Goal: Information Seeking & Learning: Learn about a topic

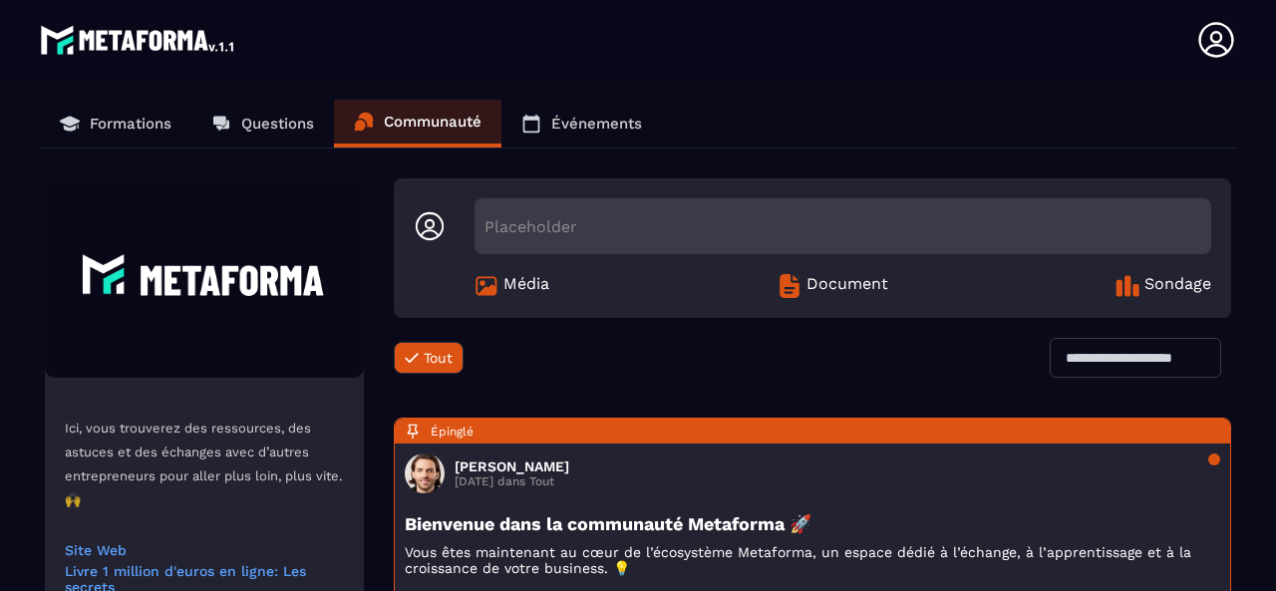
click at [134, 115] on p "Formations" at bounding box center [131, 124] width 82 height 18
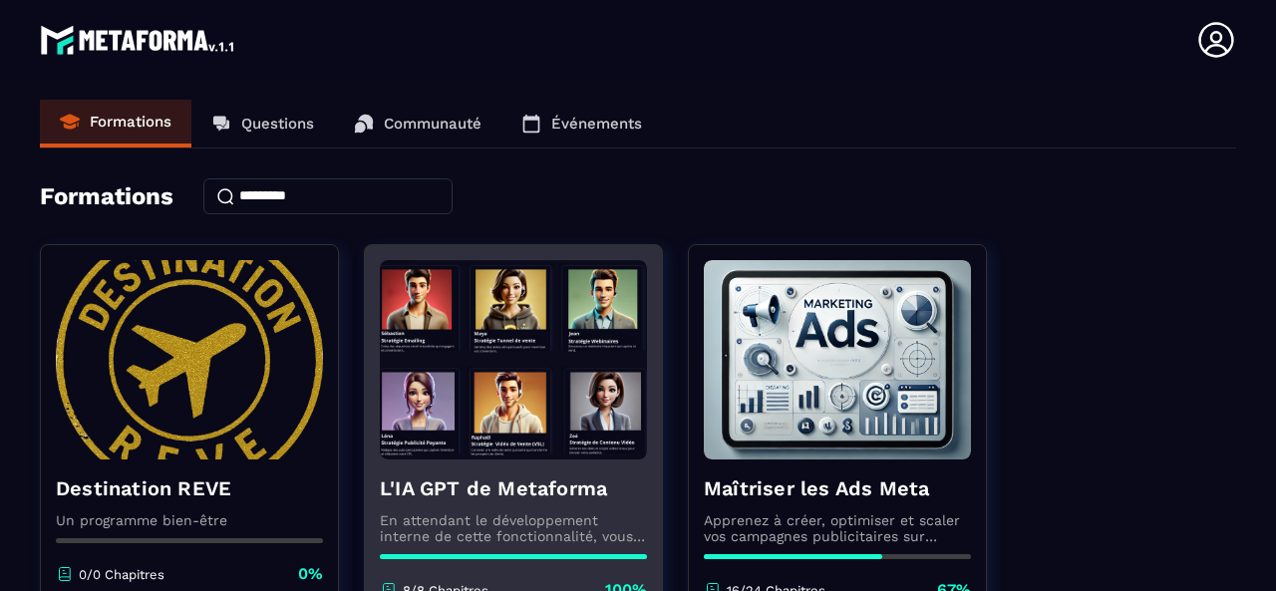
scroll to position [299, 0]
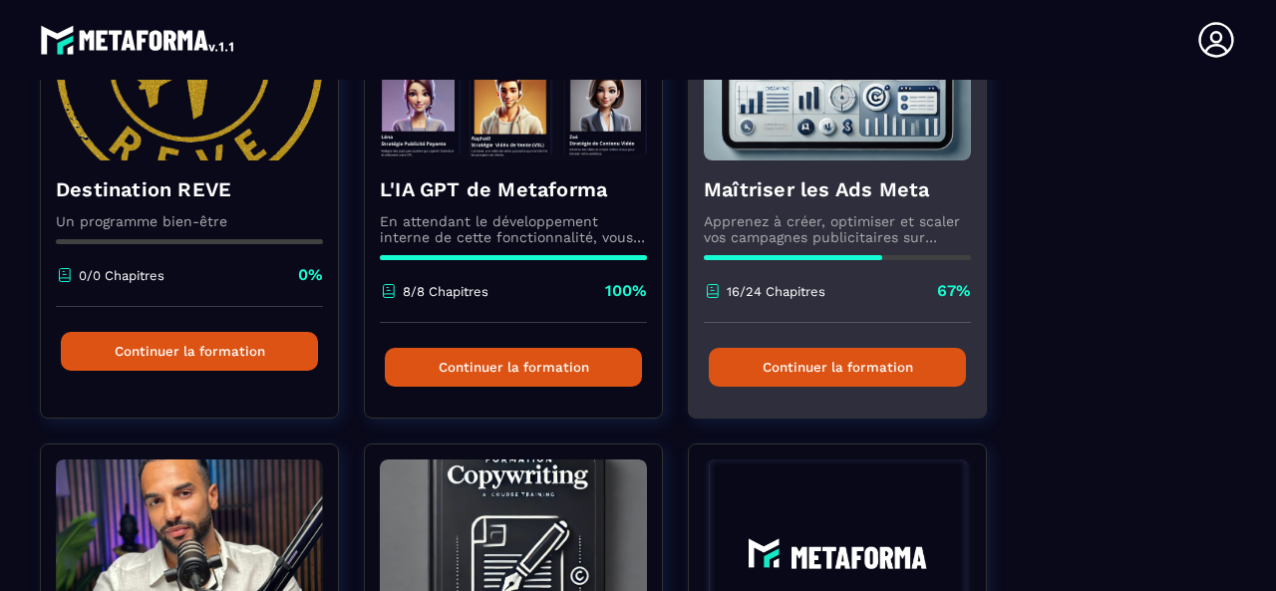
click at [833, 153] on img at bounding box center [837, 60] width 267 height 199
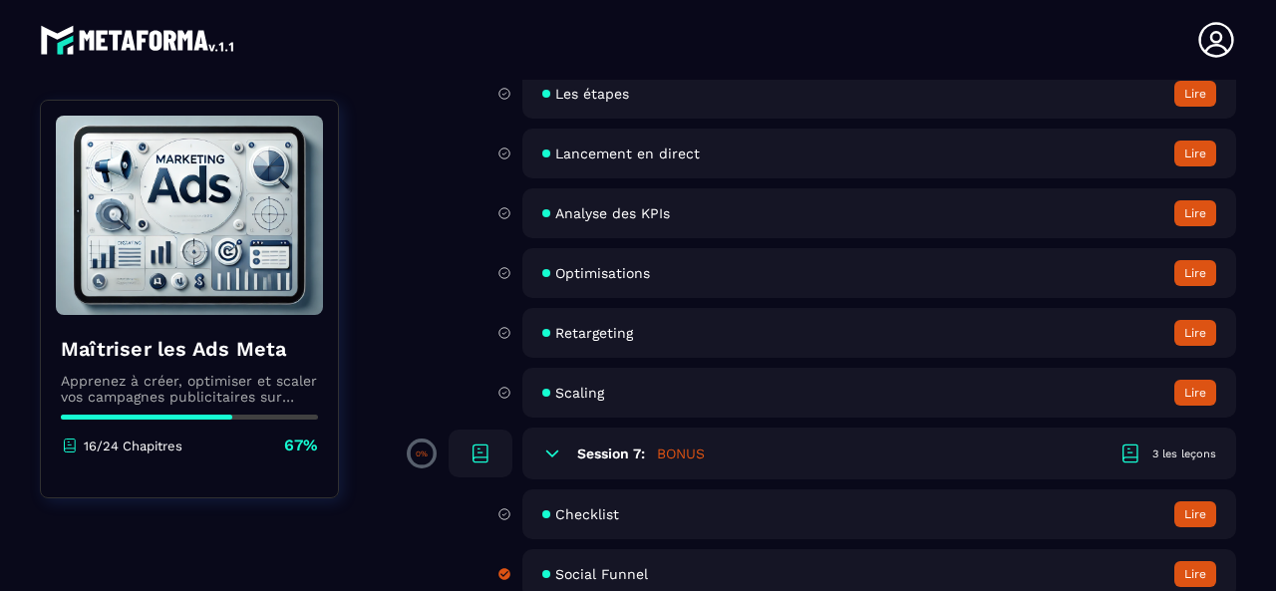
scroll to position [1589, 0]
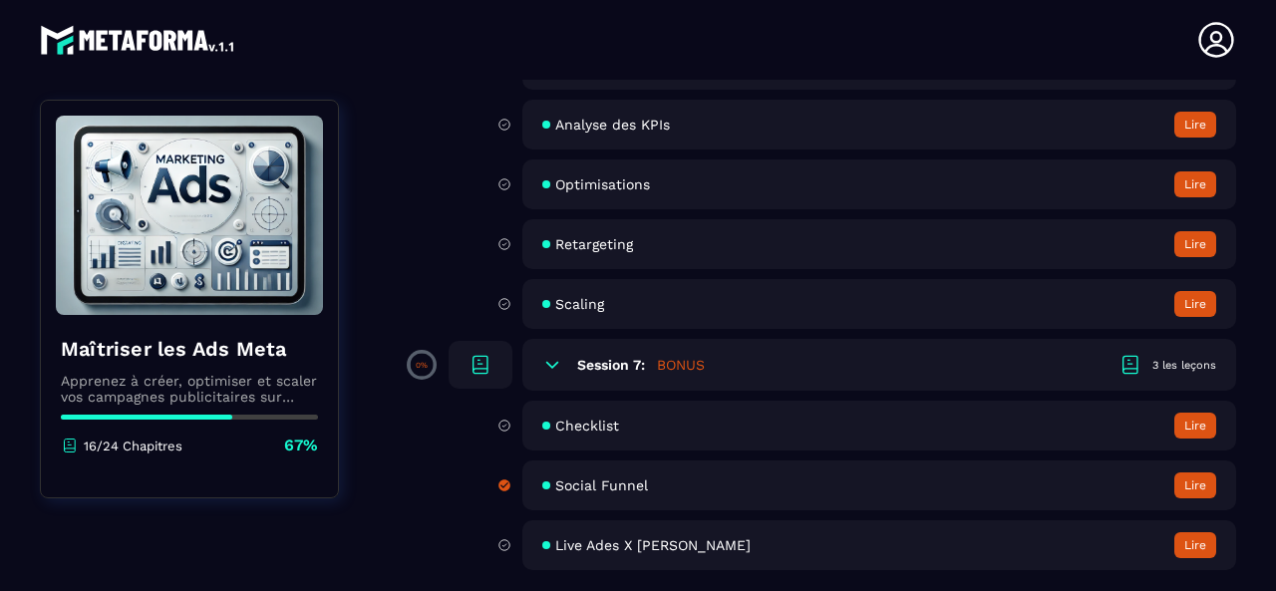
click at [604, 424] on span "Checklist" at bounding box center [587, 426] width 64 height 16
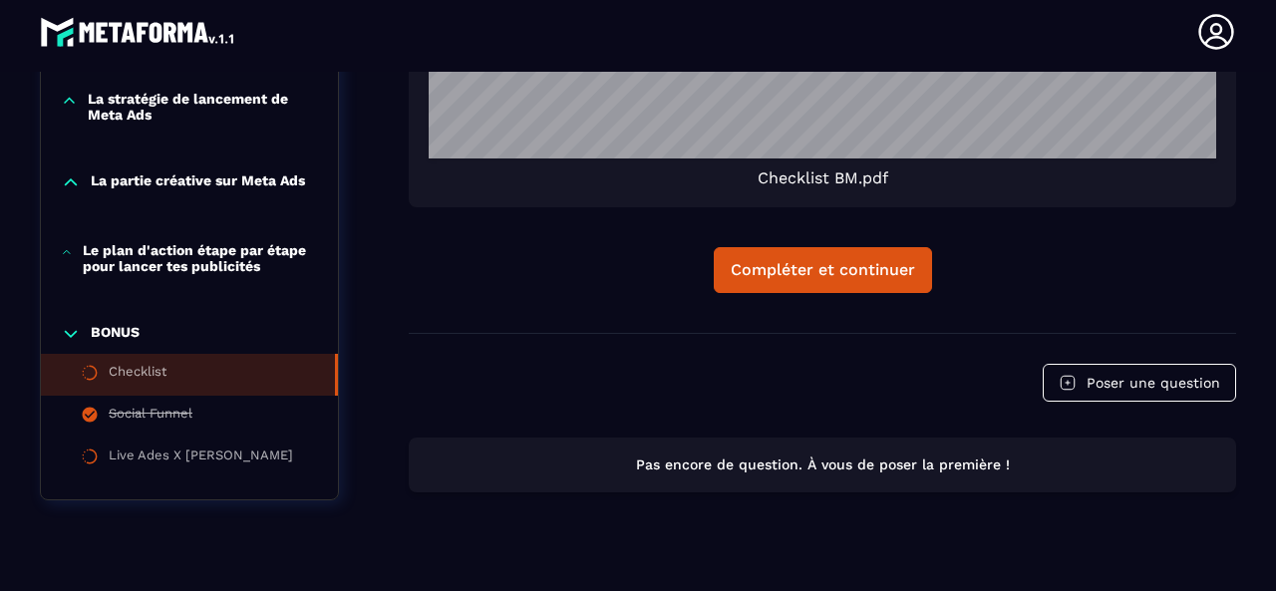
scroll to position [2037, 0]
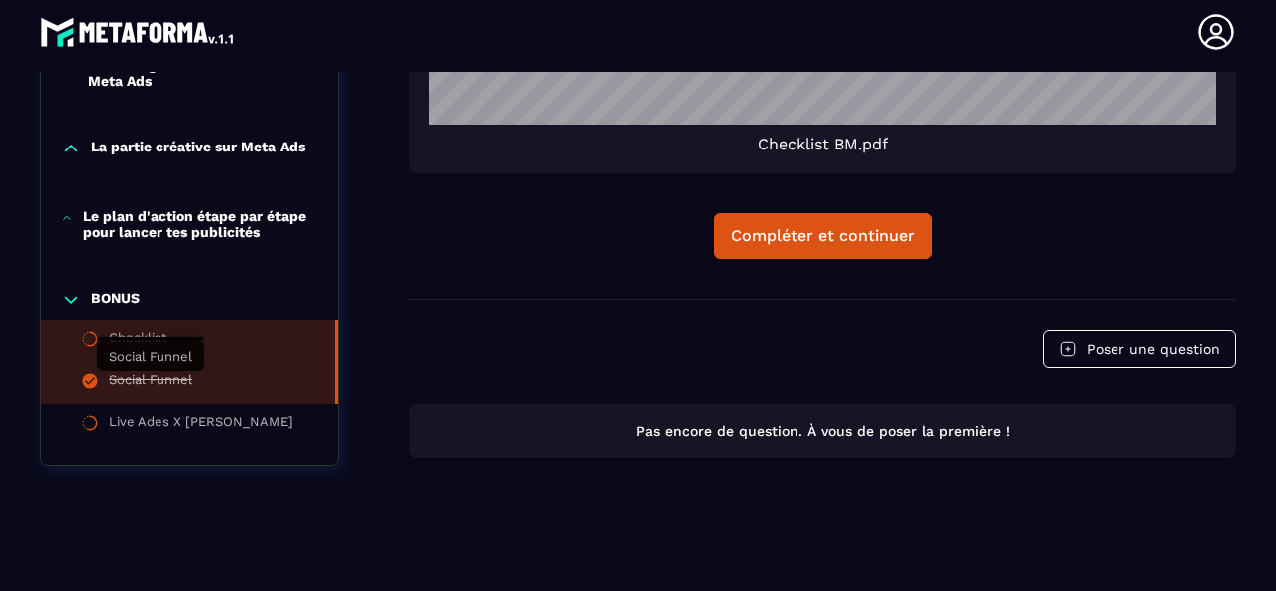
click at [131, 391] on div "Social Funnel" at bounding box center [151, 383] width 84 height 22
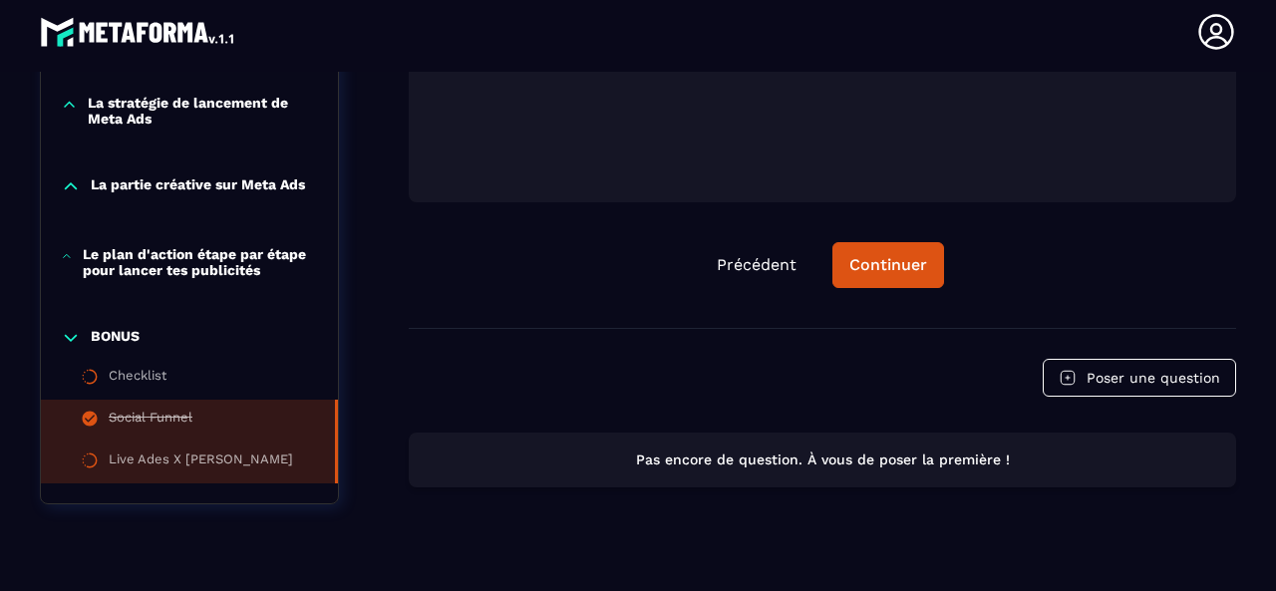
scroll to position [825, 0]
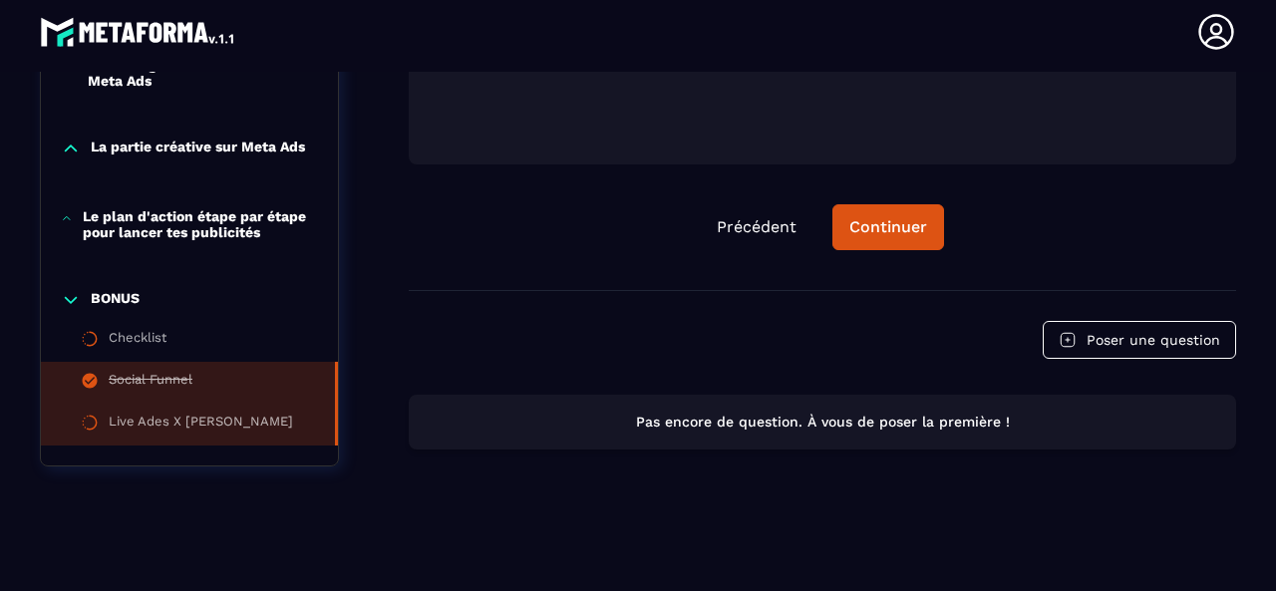
click at [252, 420] on div "Live Ades X [PERSON_NAME]" at bounding box center [201, 425] width 184 height 22
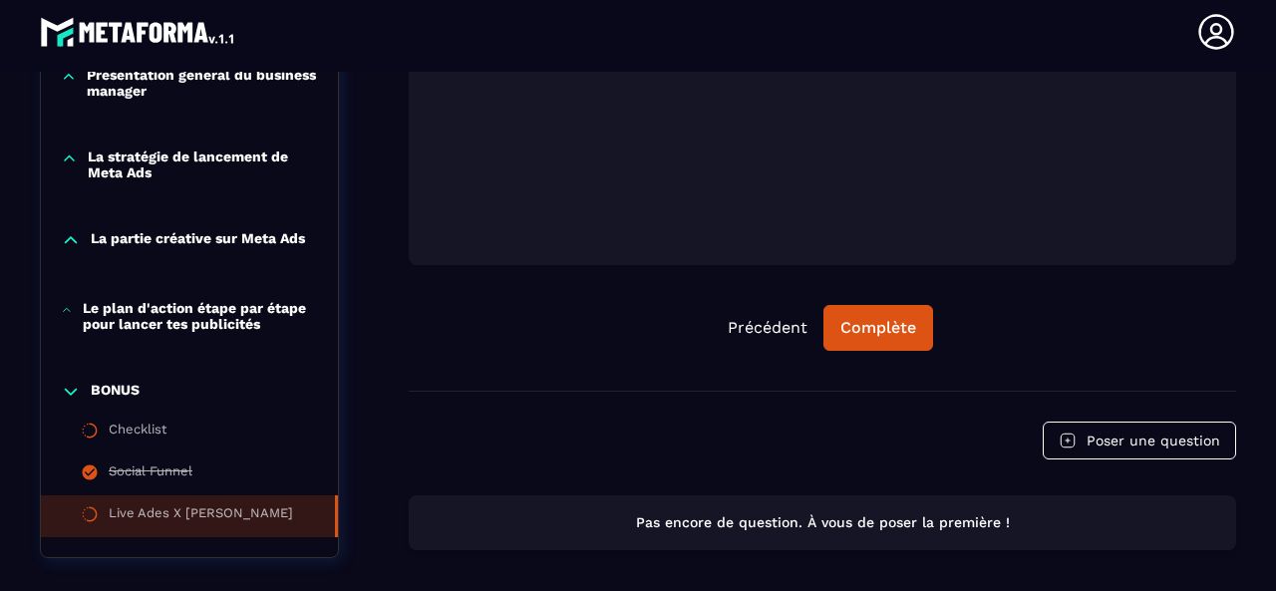
scroll to position [866, 0]
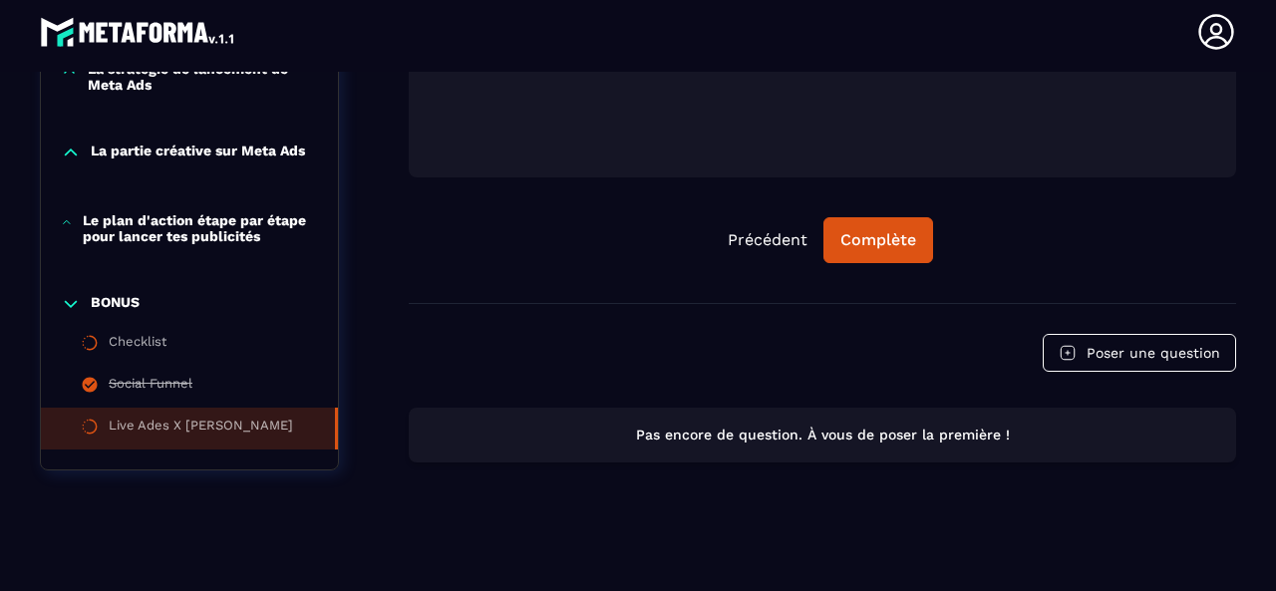
click at [225, 246] on div "Le plan d'action étape par étape pour lancer tes publicités" at bounding box center [189, 233] width 297 height 82
click at [160, 418] on div "Live Ades X [PERSON_NAME]" at bounding box center [201, 429] width 184 height 22
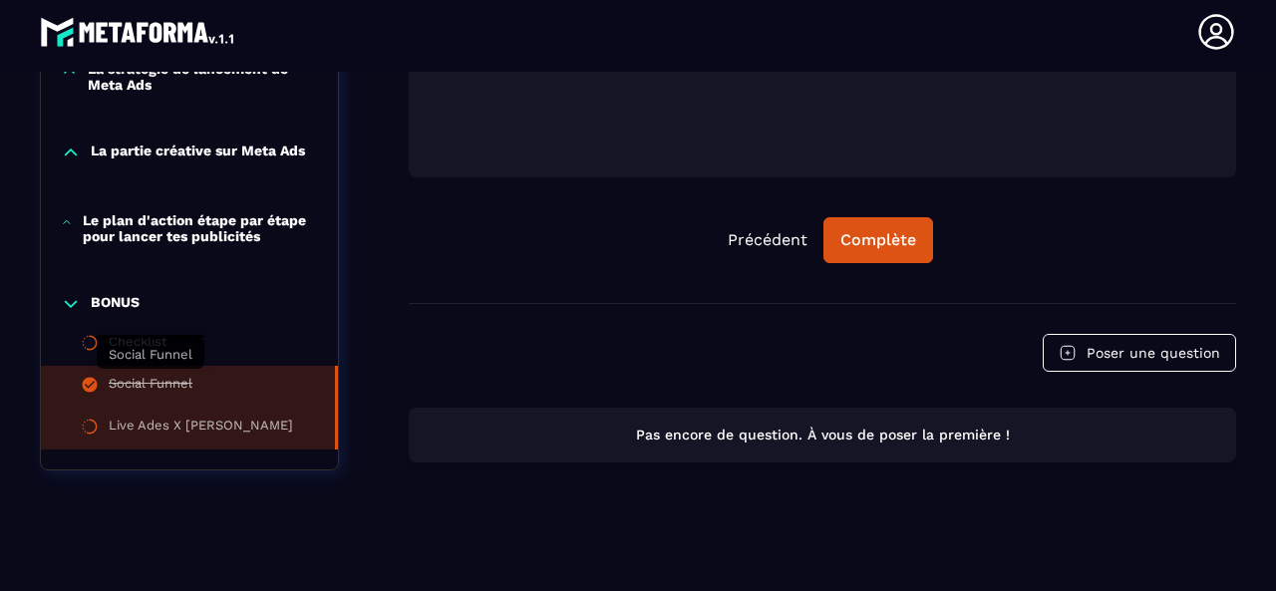
click at [176, 387] on div "Social Funnel" at bounding box center [151, 387] width 84 height 22
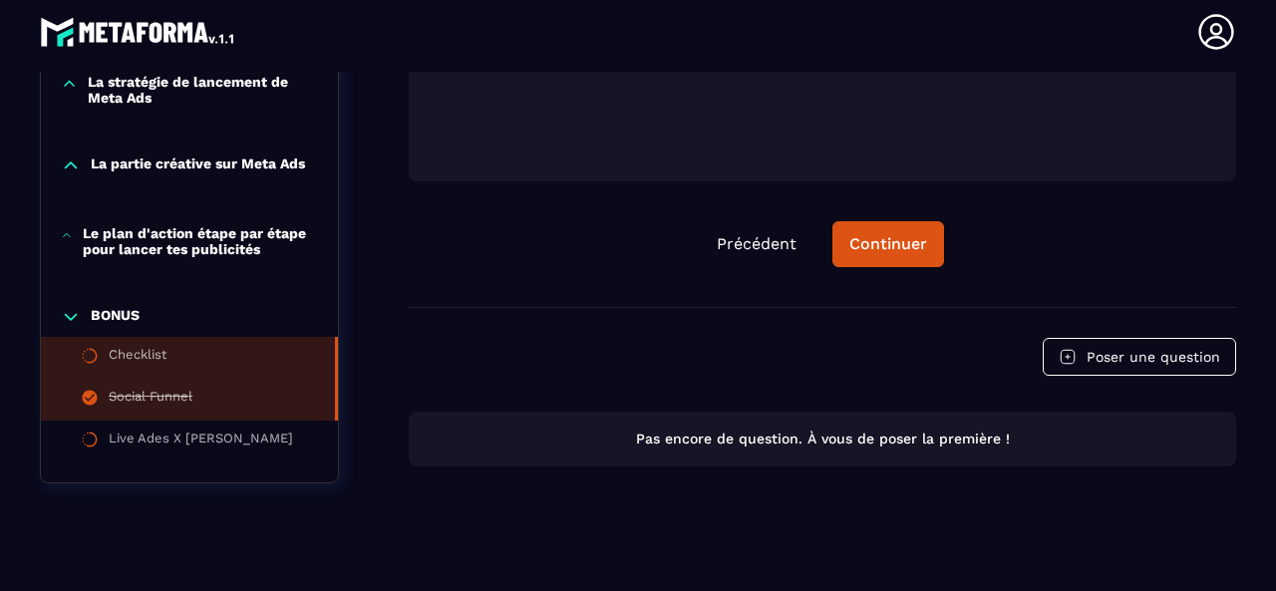
click at [146, 369] on div "Checklist" at bounding box center [138, 358] width 58 height 22
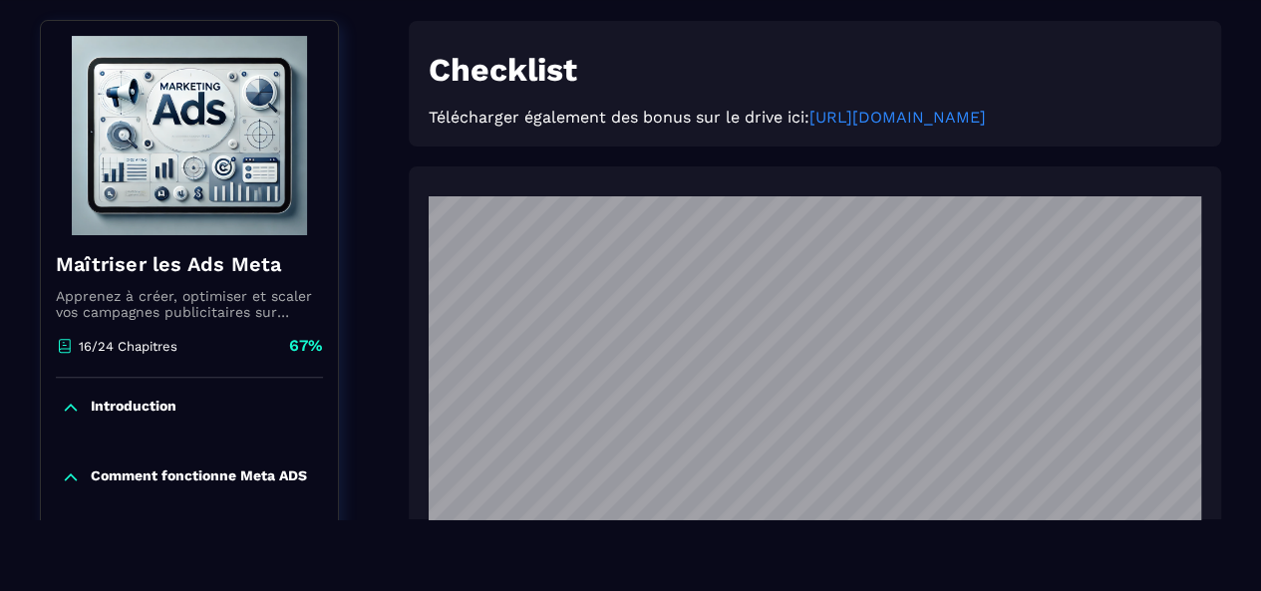
click at [810, 127] on link "[URL][DOMAIN_NAME]" at bounding box center [898, 117] width 176 height 19
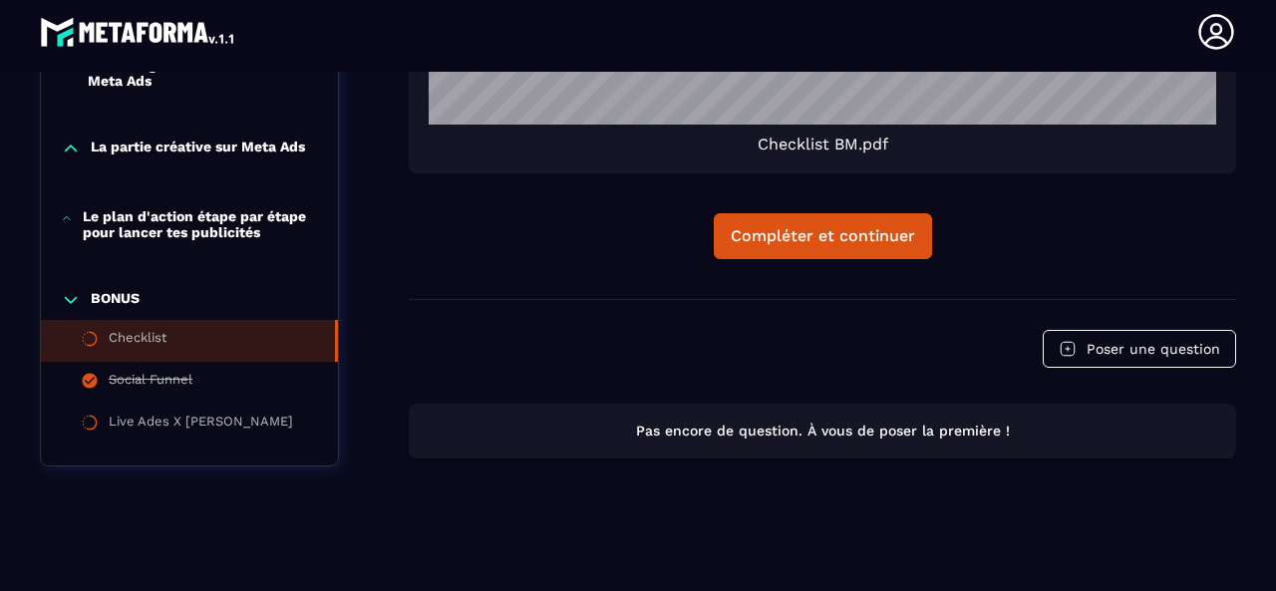
scroll to position [2037, 0]
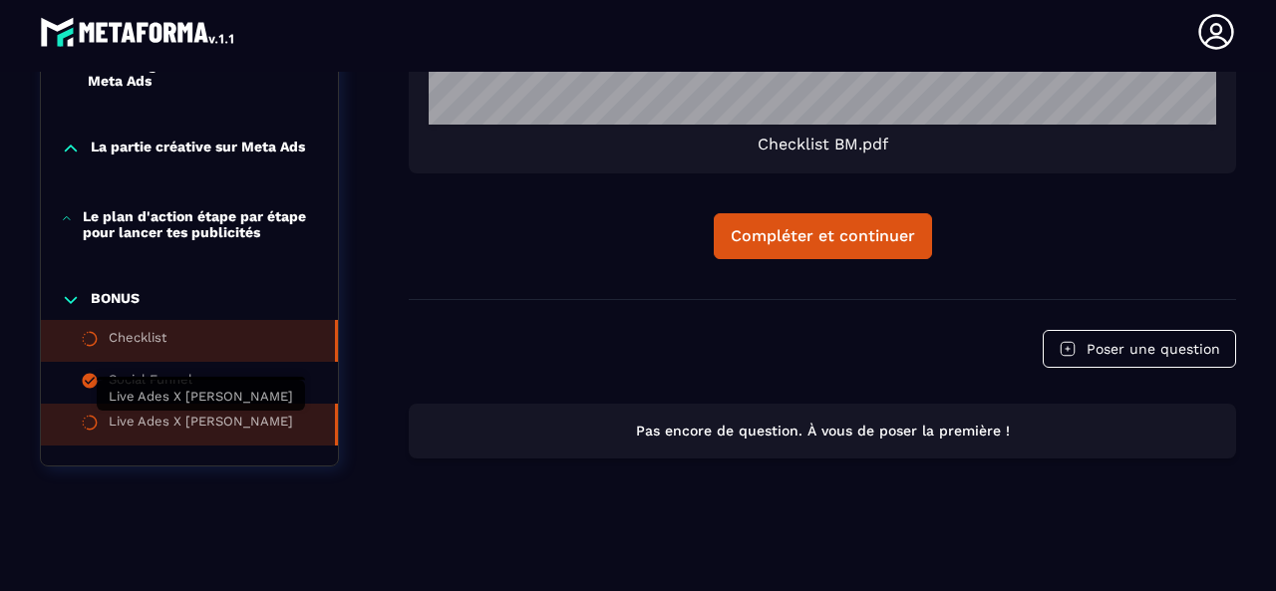
click at [179, 433] on div "Live Ades X [PERSON_NAME]" at bounding box center [201, 425] width 184 height 22
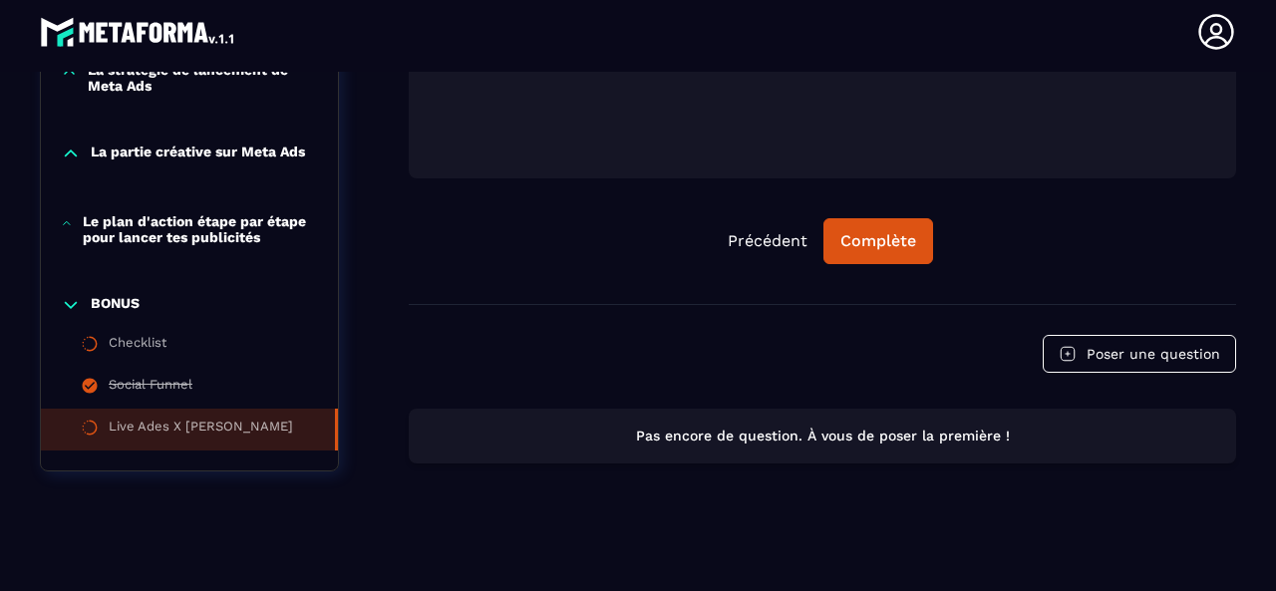
scroll to position [866, 0]
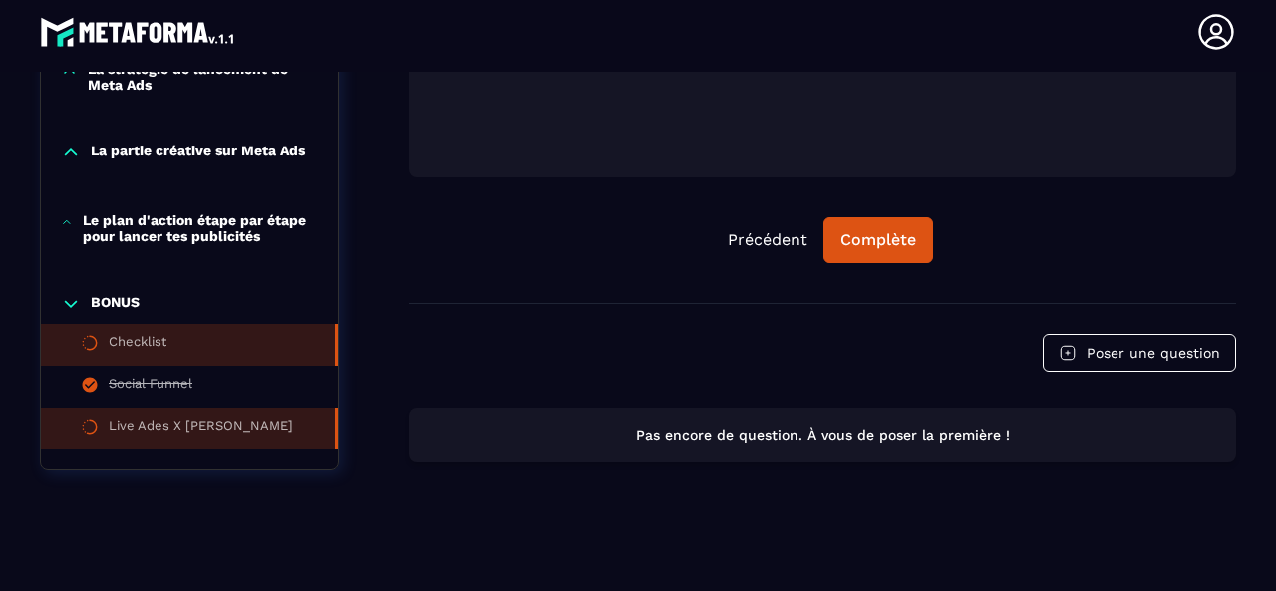
click at [139, 347] on div "Checklist" at bounding box center [138, 345] width 58 height 22
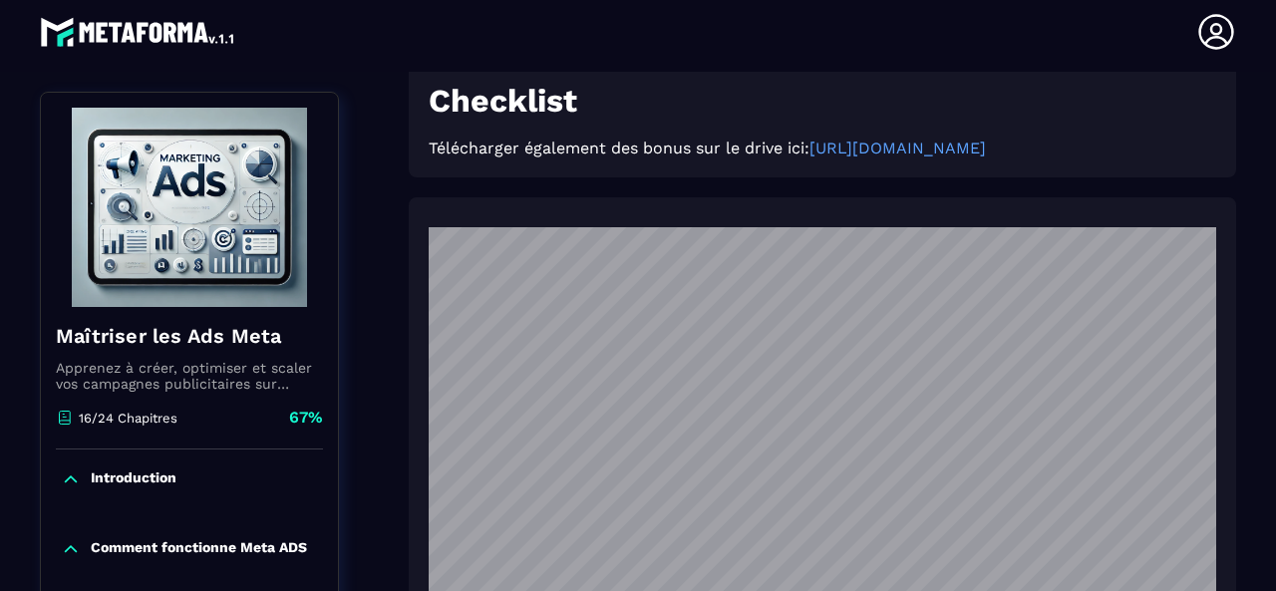
scroll to position [206, 0]
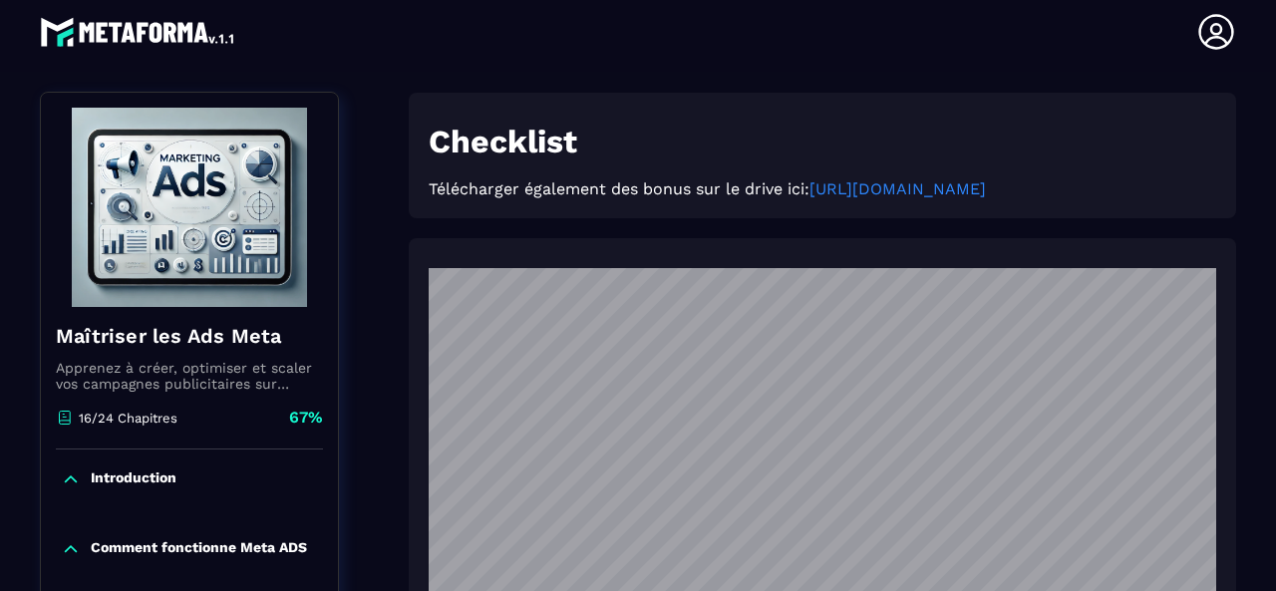
click at [810, 198] on link "[URL][DOMAIN_NAME]" at bounding box center [898, 188] width 176 height 19
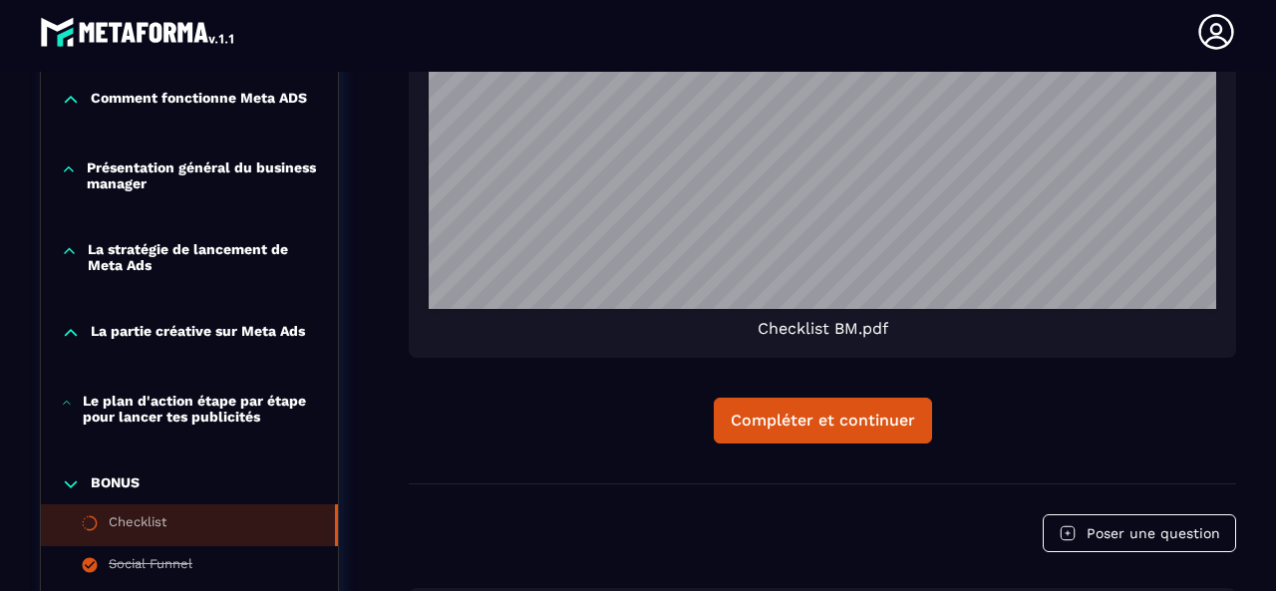
scroll to position [1838, 0]
click at [224, 426] on p "Le plan d'action étape par étape pour lancer tes publicités" at bounding box center [200, 410] width 235 height 32
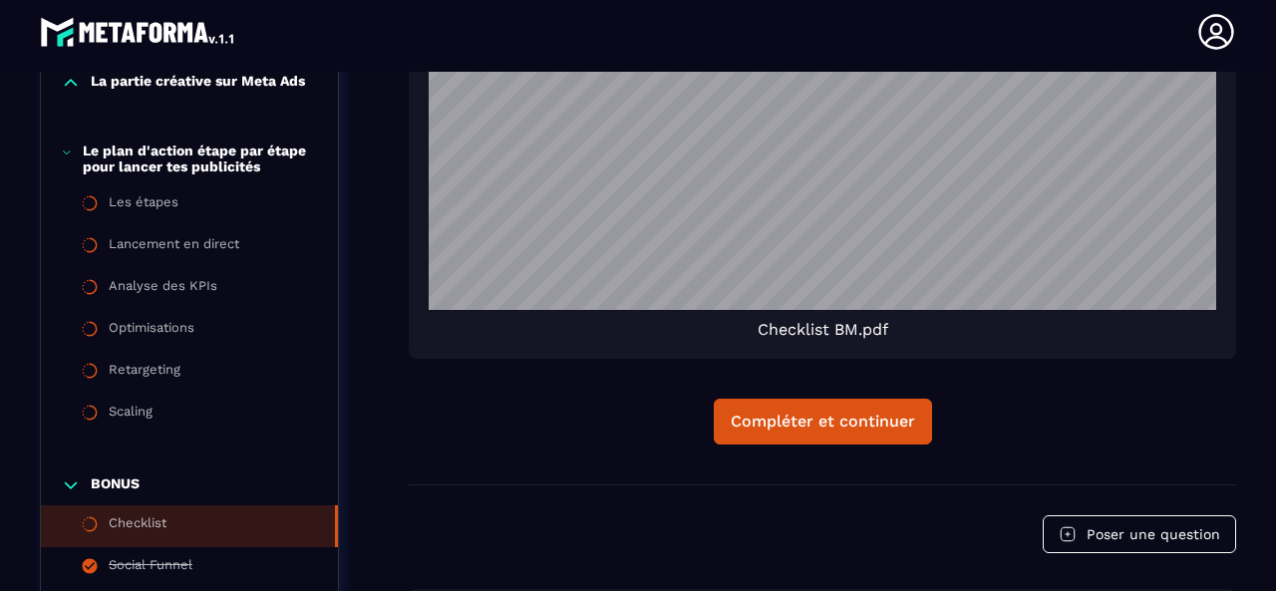
click at [172, 89] on p "La partie créative sur Meta Ads" at bounding box center [198, 83] width 214 height 20
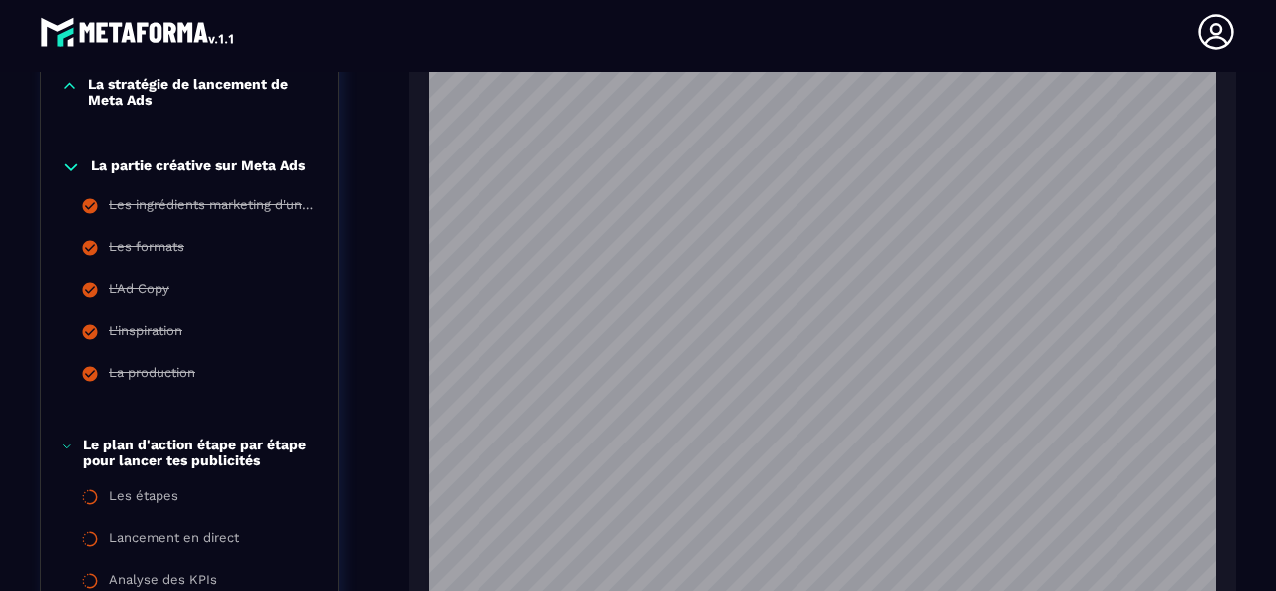
scroll to position [1539, 0]
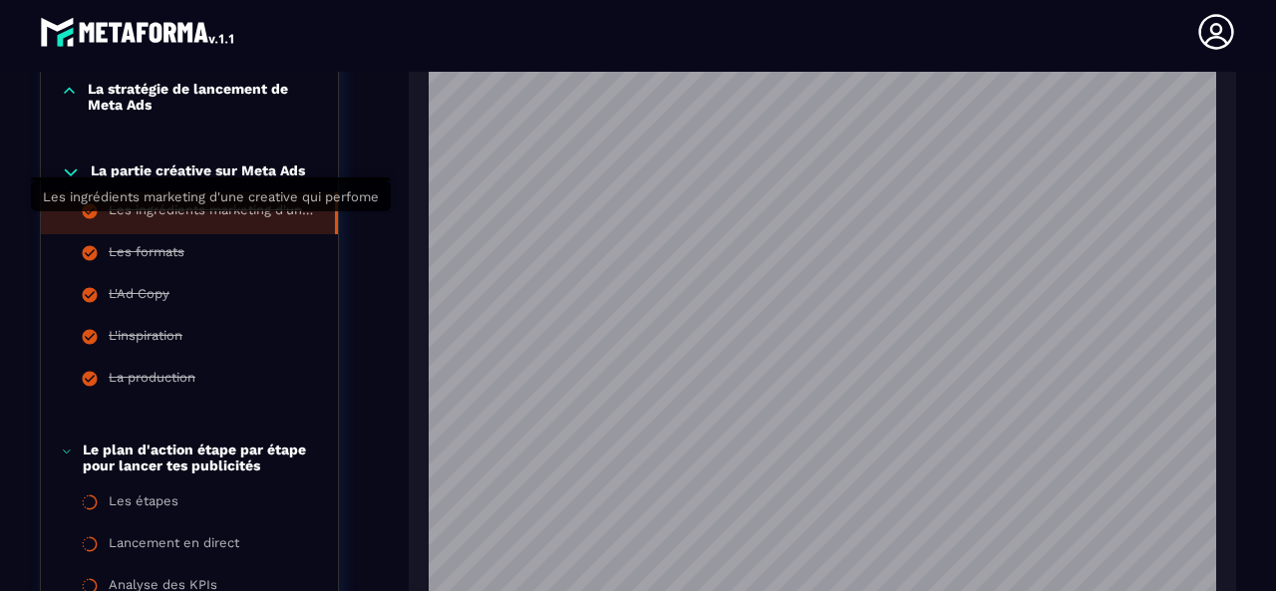
click at [242, 224] on div "Les ingrédients marketing d'une creative qui perfome" at bounding box center [212, 213] width 206 height 22
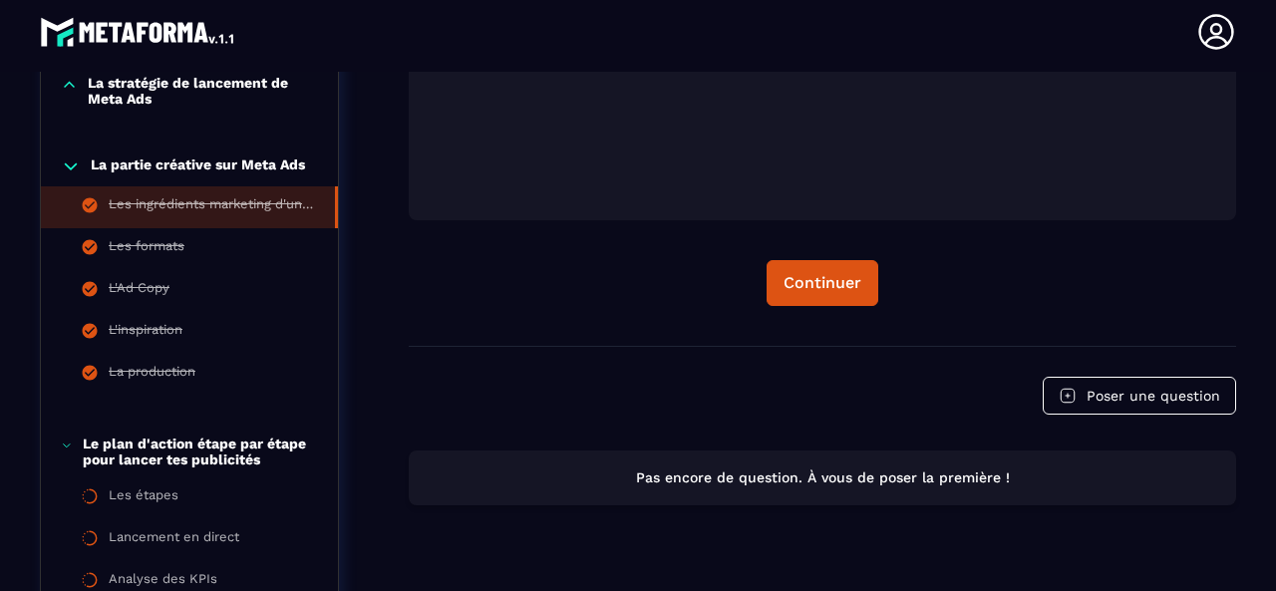
scroll to position [805, 0]
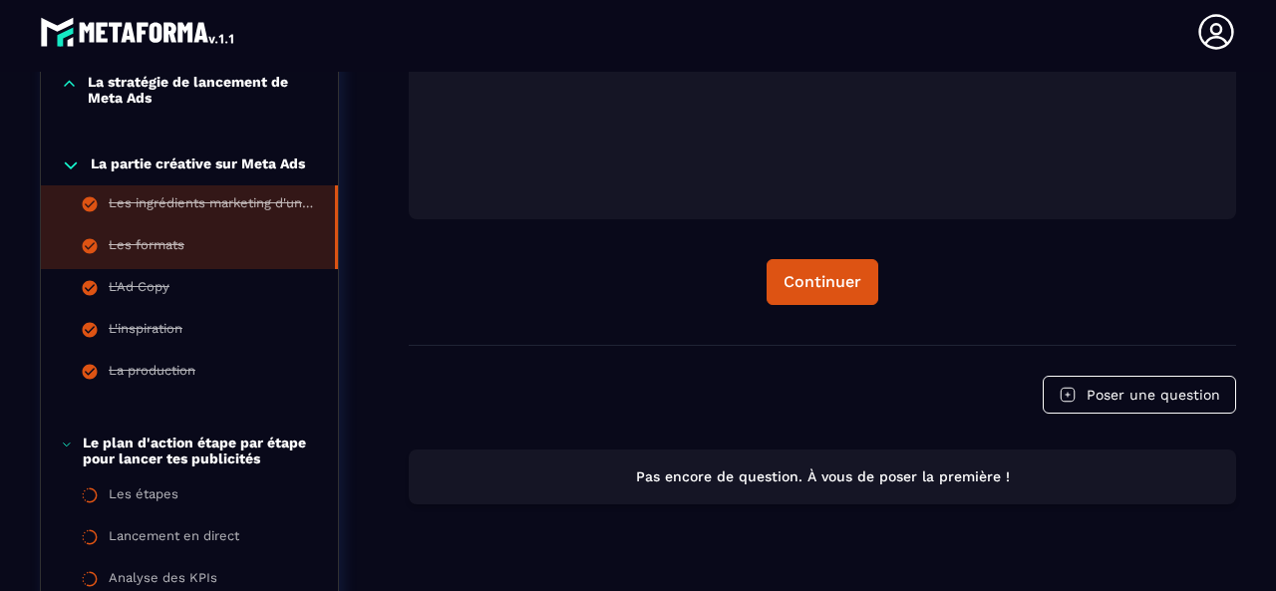
click at [184, 246] on li "Les formats" at bounding box center [189, 248] width 297 height 42
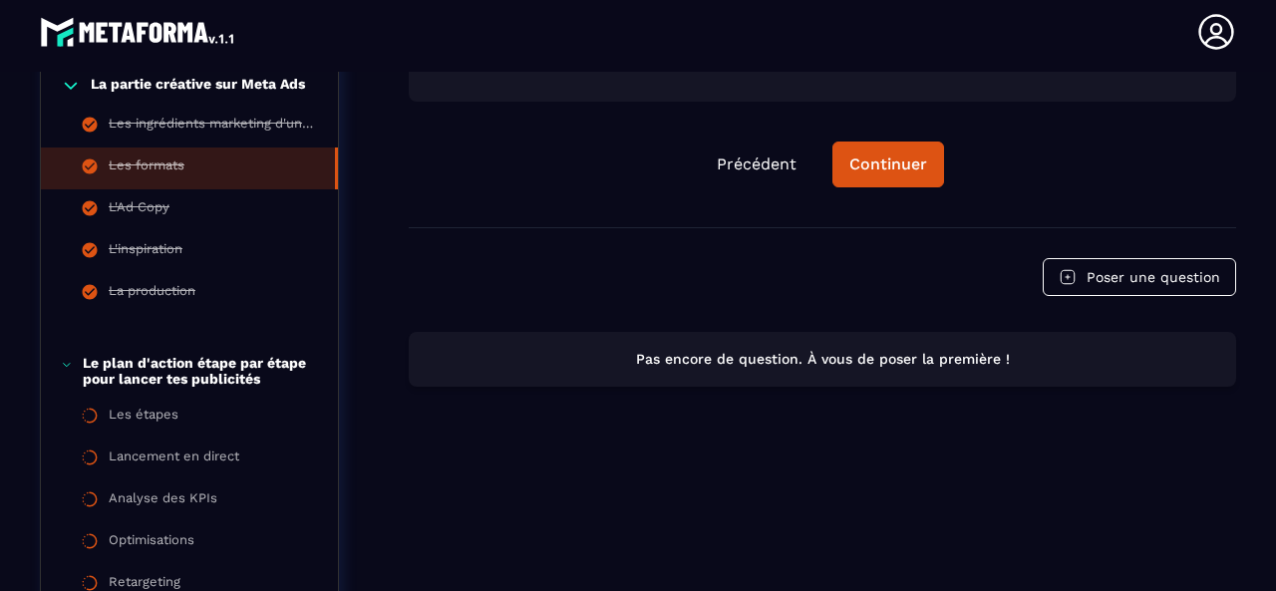
scroll to position [904, 0]
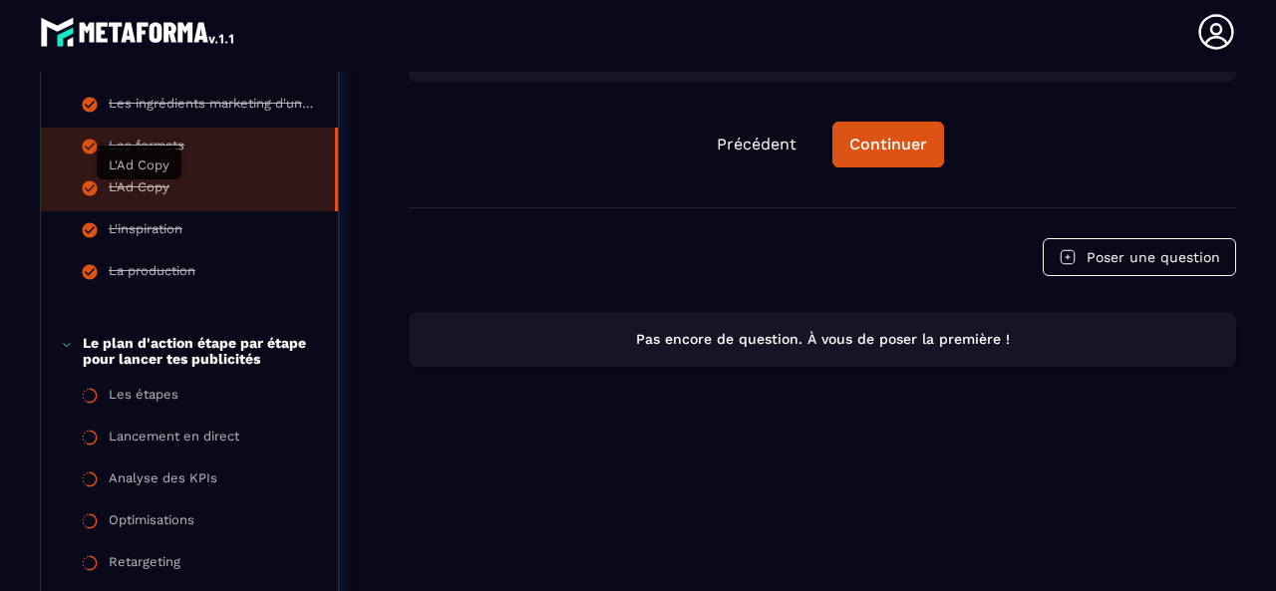
click at [146, 189] on div "L'Ad Copy" at bounding box center [139, 190] width 61 height 22
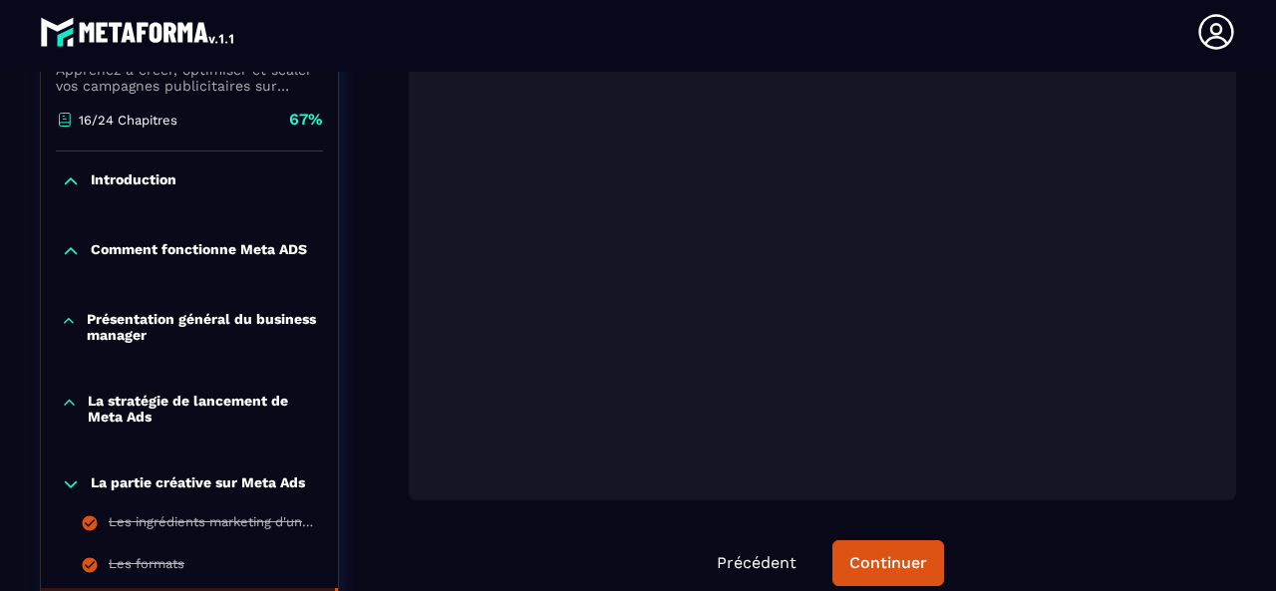
scroll to position [705, 0]
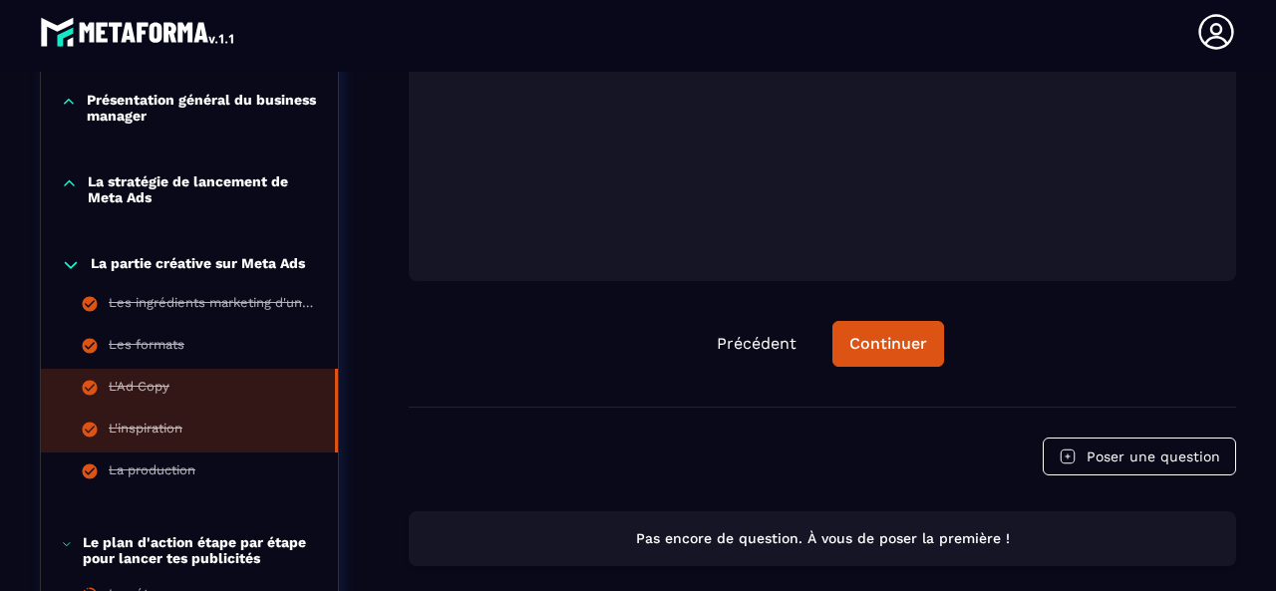
click at [172, 425] on div "L'inspiration" at bounding box center [146, 432] width 74 height 22
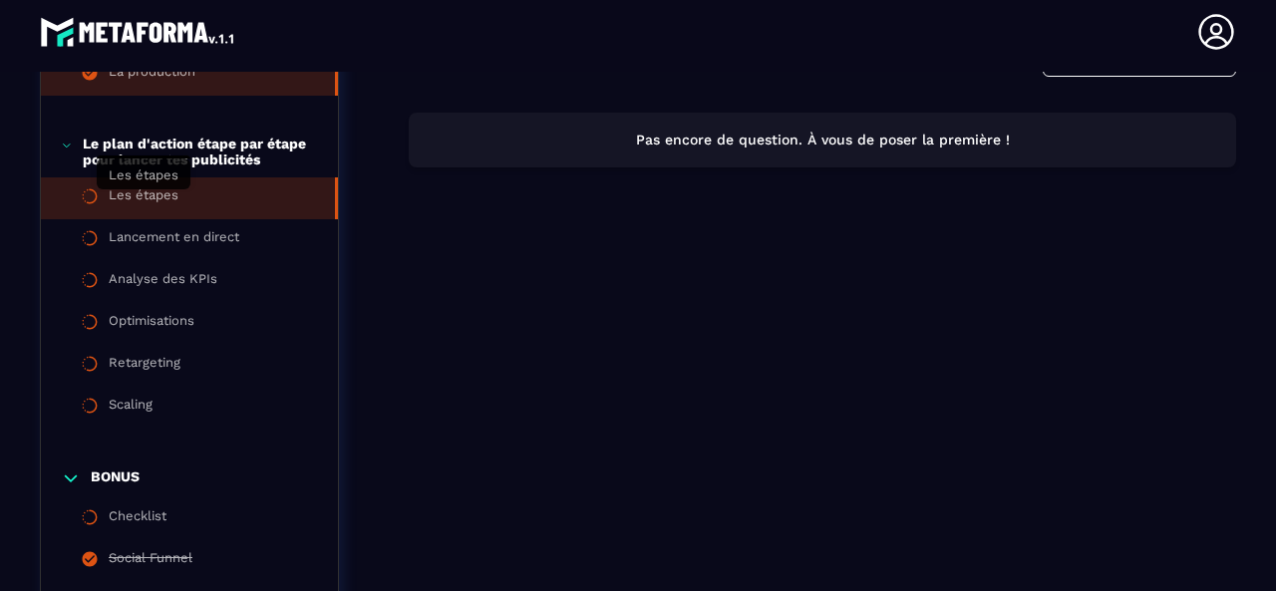
click at [154, 207] on div "Les étapes" at bounding box center [144, 198] width 70 height 22
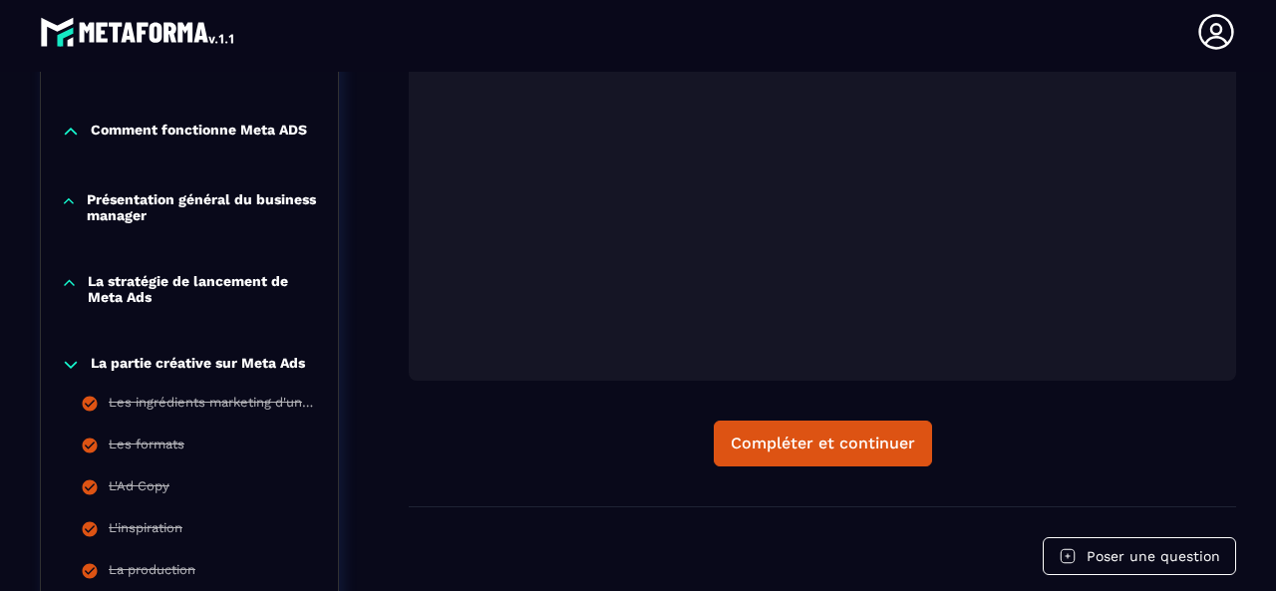
click at [199, 296] on p "La stratégie de lancement de Meta Ads" at bounding box center [203, 289] width 230 height 32
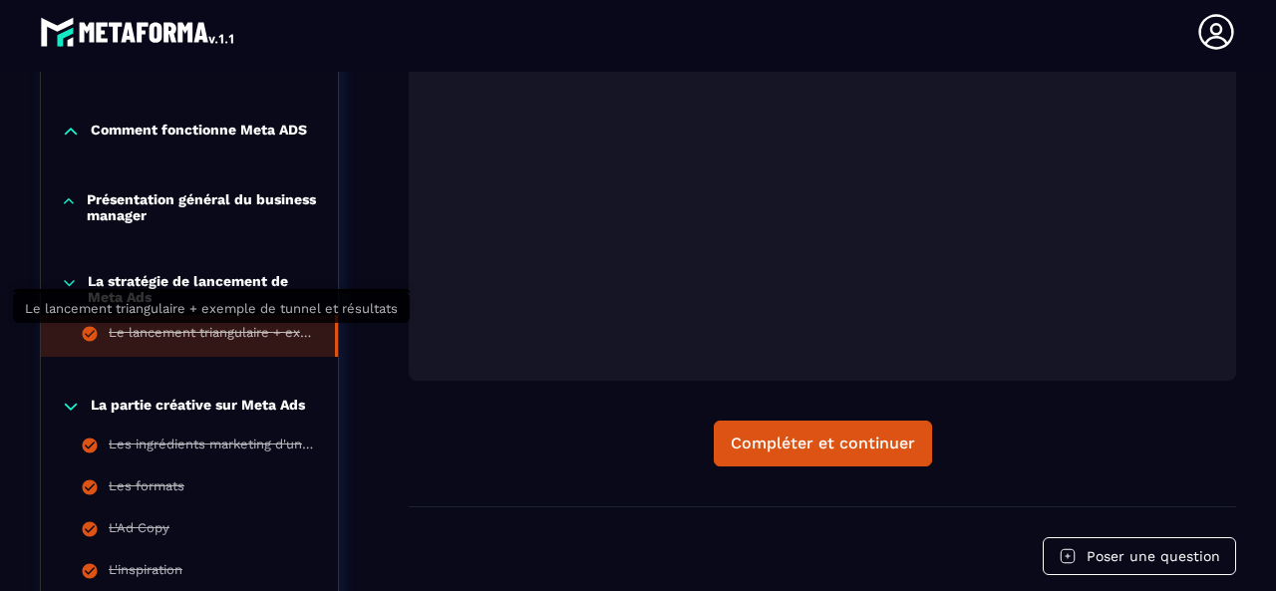
click at [223, 336] on div "Le lancement triangulaire + exemple de tunnel et résultats" at bounding box center [212, 336] width 206 height 22
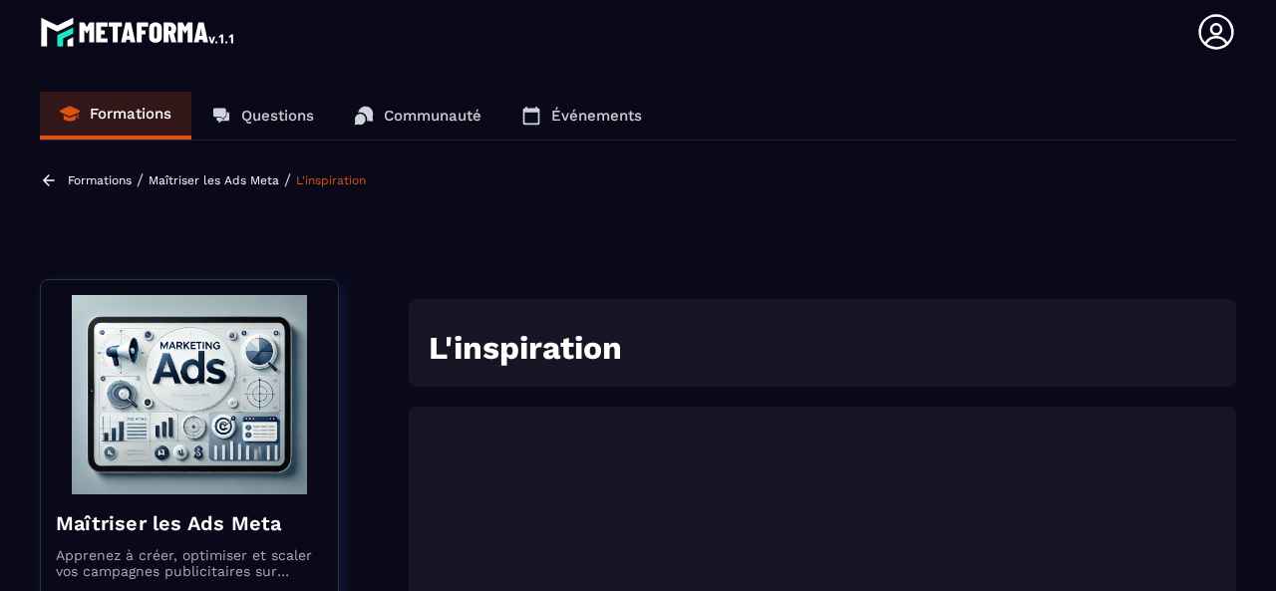
click at [134, 119] on p "Formations" at bounding box center [131, 114] width 82 height 18
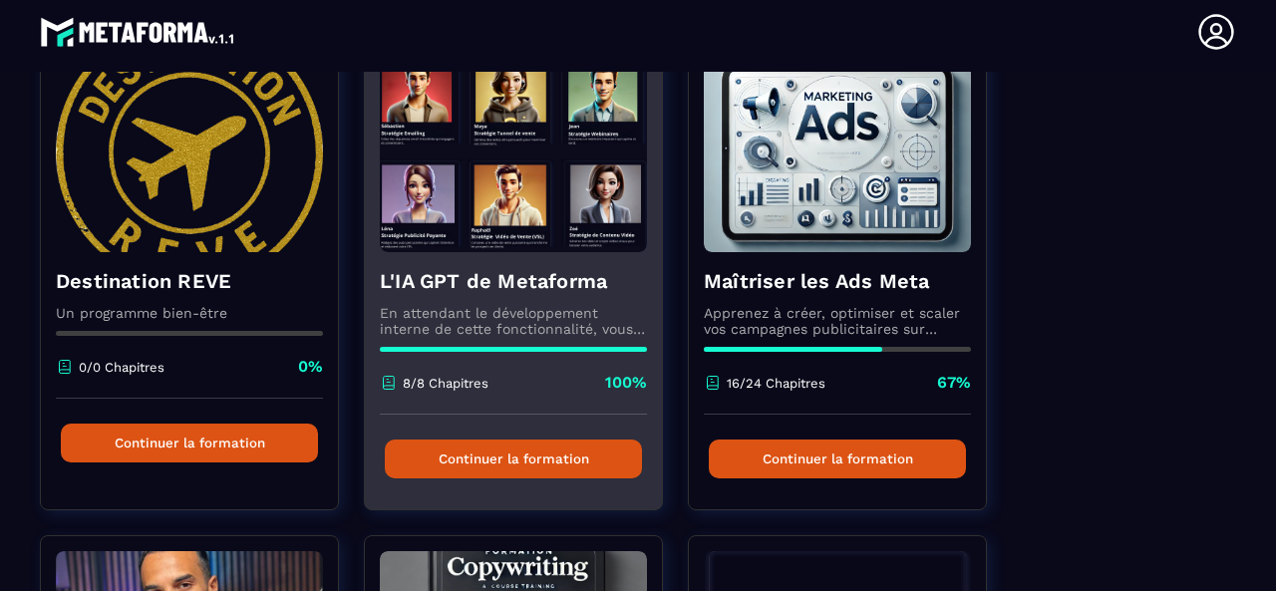
click at [513, 290] on h4 "L'IA GPT de Metaforma" at bounding box center [513, 281] width 267 height 28
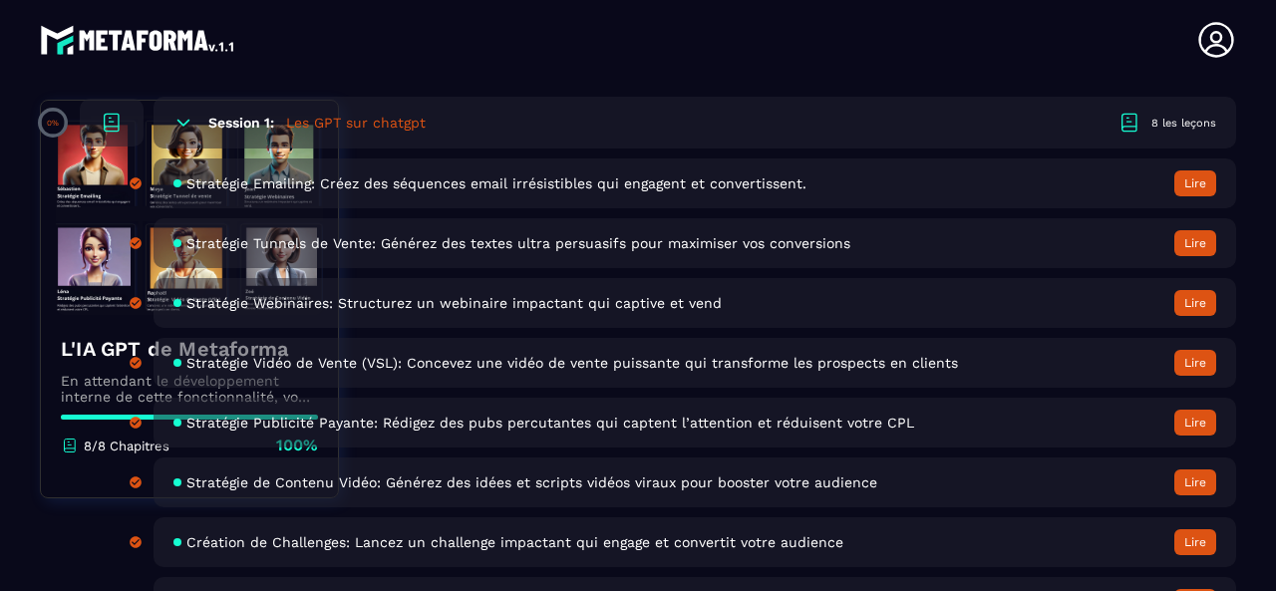
click at [495, 425] on span "Stratégie Publicité Payante: Rédigez des pubs percutantes qui captent l’attenti…" at bounding box center [550, 423] width 728 height 16
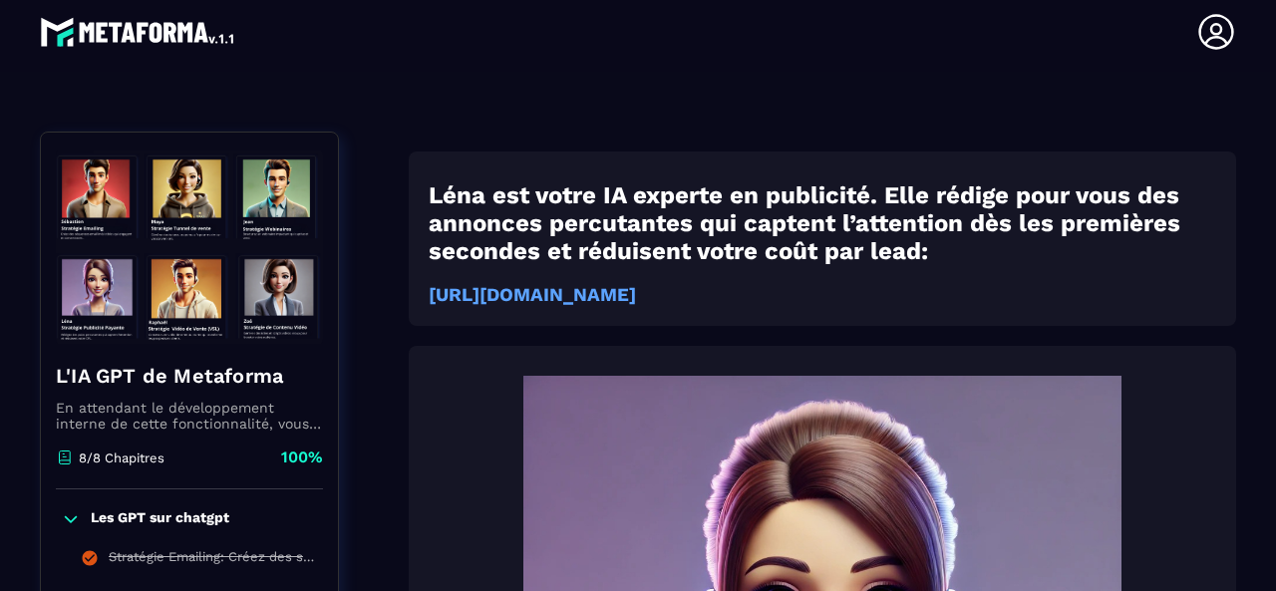
scroll to position [206, 0]
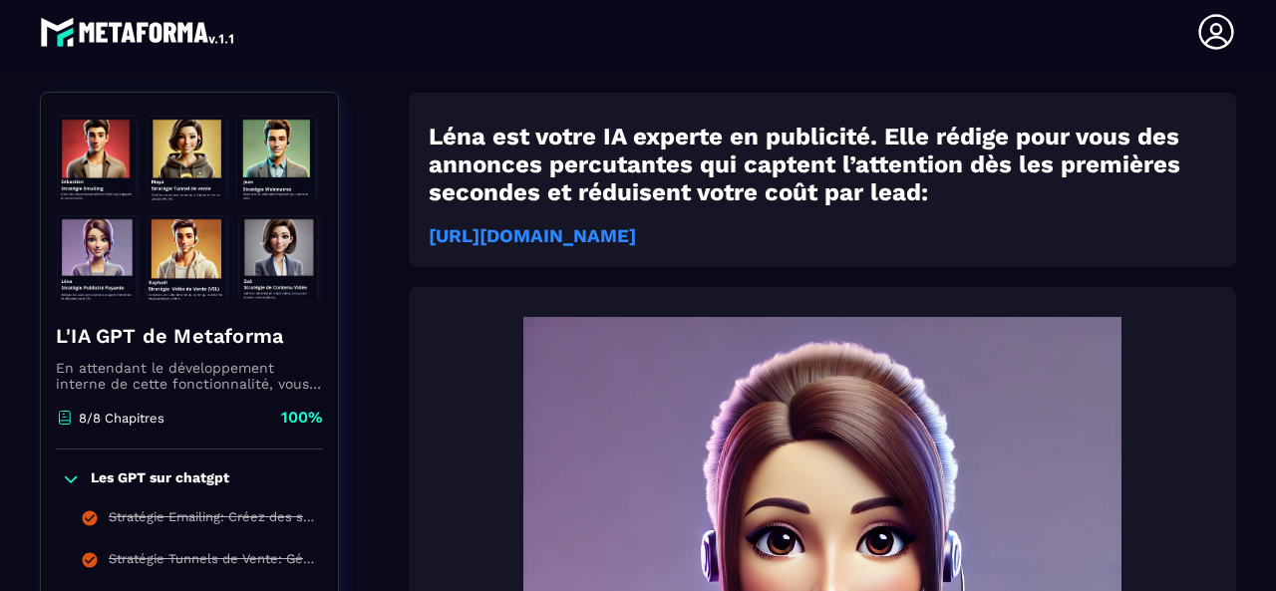
click at [578, 234] on strong "[URL][DOMAIN_NAME]" at bounding box center [532, 236] width 207 height 22
click at [566, 242] on strong "[URL][DOMAIN_NAME]" at bounding box center [532, 236] width 207 height 22
click at [503, 247] on strong "[URL][DOMAIN_NAME]" at bounding box center [532, 236] width 207 height 22
